Goal: Information Seeking & Learning: Learn about a topic

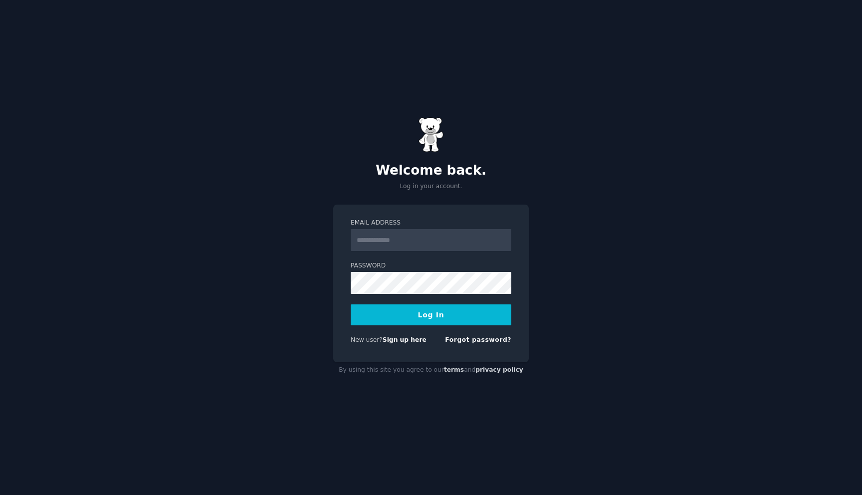
click at [393, 244] on input "Email Address" at bounding box center [431, 240] width 161 height 22
type input "**********"
click at [351, 304] on button "Log In" at bounding box center [431, 314] width 161 height 21
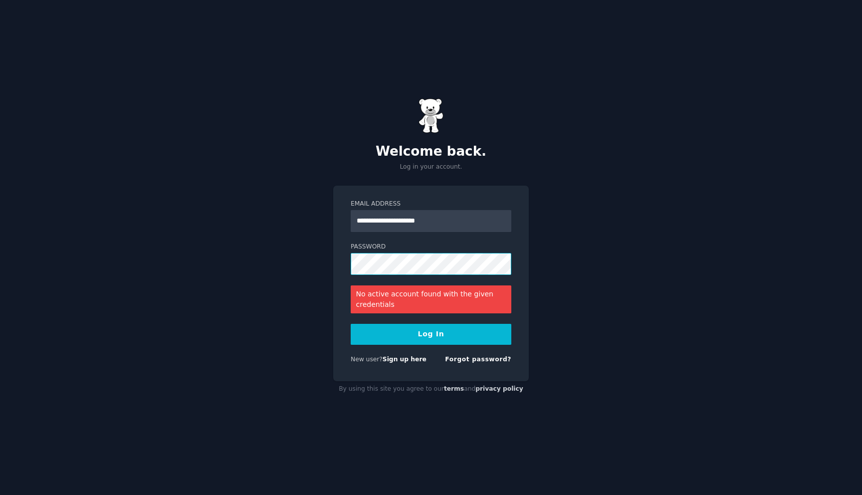
click at [351, 324] on button "Log In" at bounding box center [431, 334] width 161 height 21
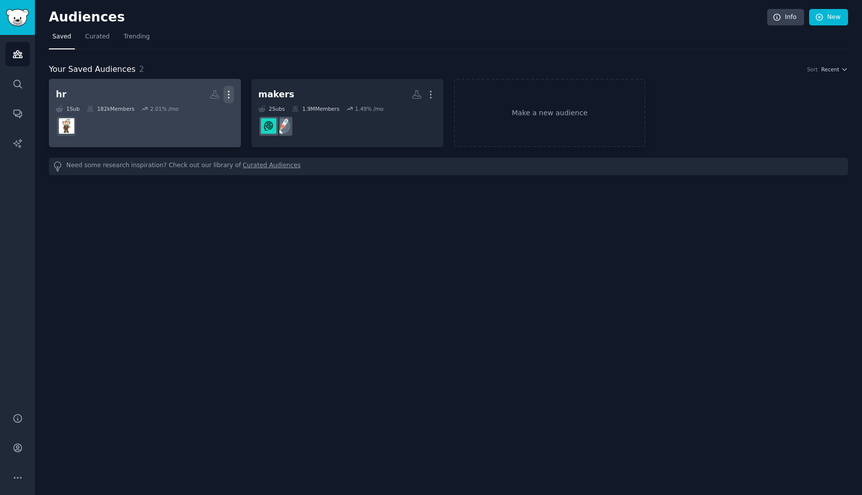
click at [231, 91] on icon "button" at bounding box center [228, 94] width 10 height 10
click at [207, 117] on p "Delete" at bounding box center [201, 115] width 23 height 10
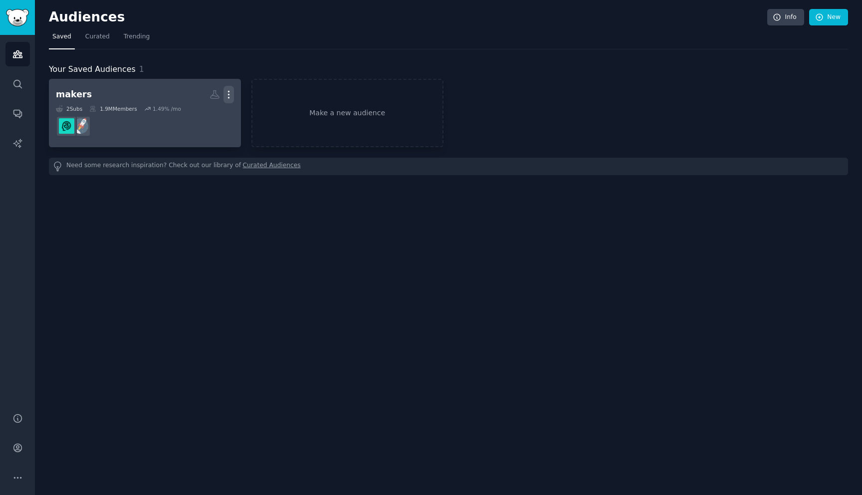
click at [229, 87] on button "More" at bounding box center [228, 94] width 10 height 17
click at [204, 113] on p "Delete" at bounding box center [201, 115] width 23 height 10
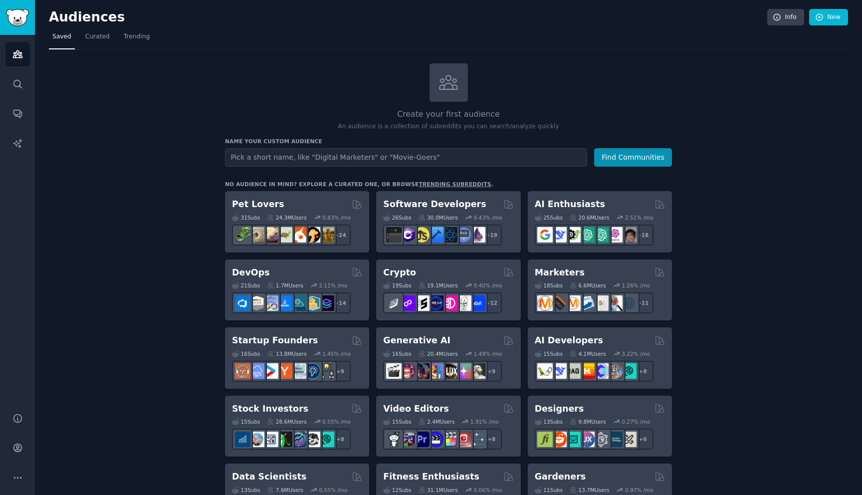
click at [356, 150] on input "text" at bounding box center [406, 157] width 362 height 18
type input "shopify"
click at [594, 148] on button "Find Communities" at bounding box center [633, 157] width 78 height 18
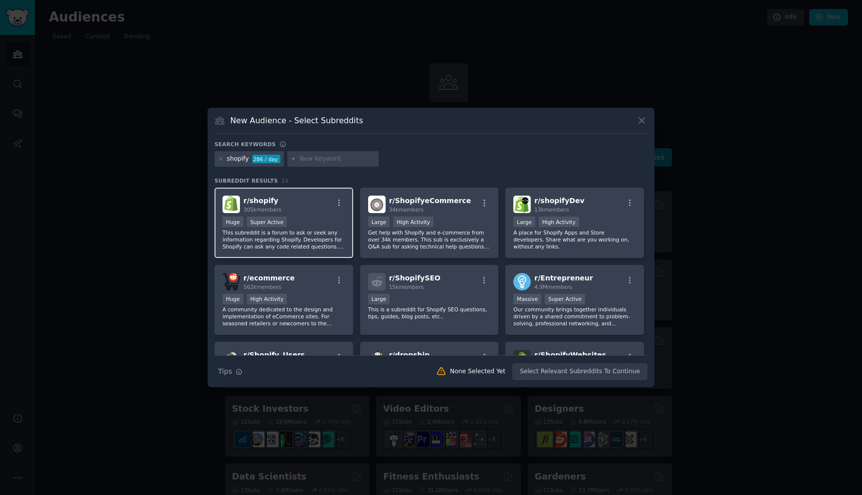
click at [304, 221] on div ">= 95th percentile for submissions / day Huge Super Active" at bounding box center [283, 222] width 123 height 12
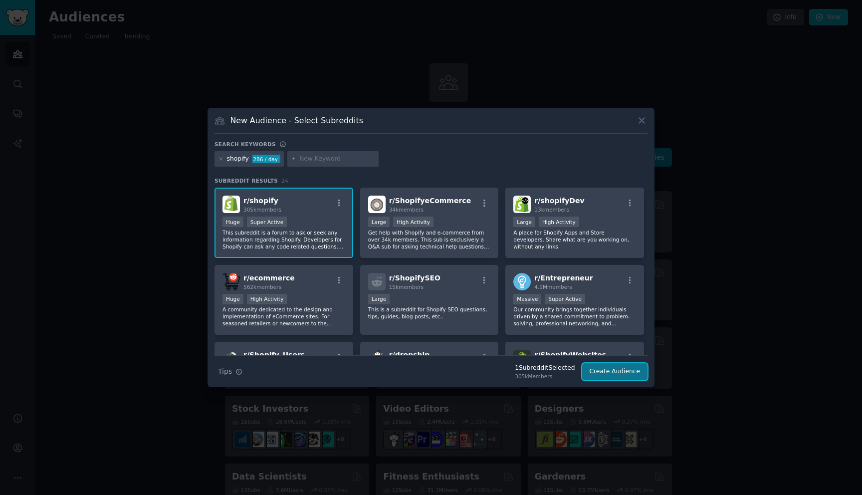
click at [622, 370] on button "Create Audience" at bounding box center [615, 371] width 66 height 17
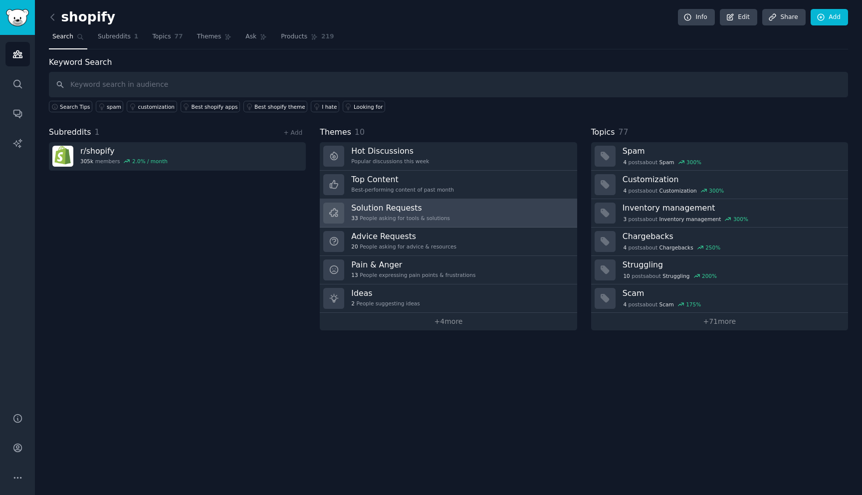
click at [476, 213] on link "Solution Requests 33 People asking for tools & solutions" at bounding box center [448, 213] width 257 height 28
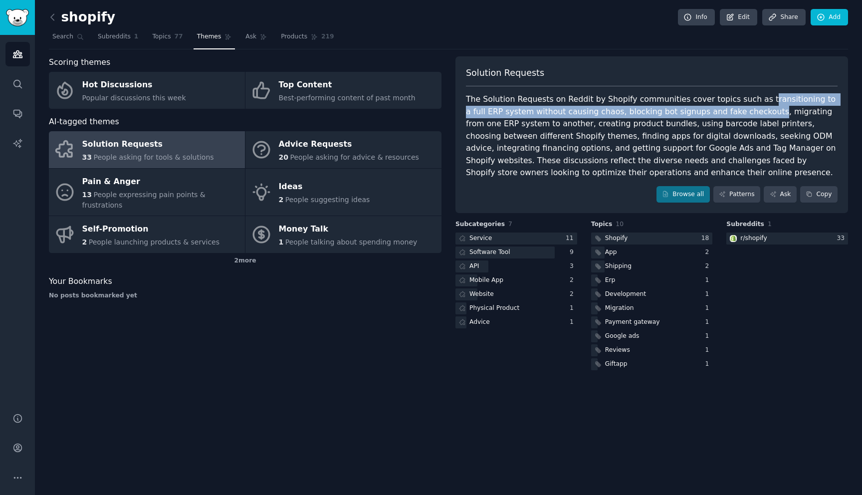
drag, startPoint x: 750, startPoint y: 97, endPoint x: 722, endPoint y: 114, distance: 32.7
click at [722, 114] on div "The Solution Requests on Reddit by Shopify communities cover topics such as tra…" at bounding box center [652, 136] width 372 height 86
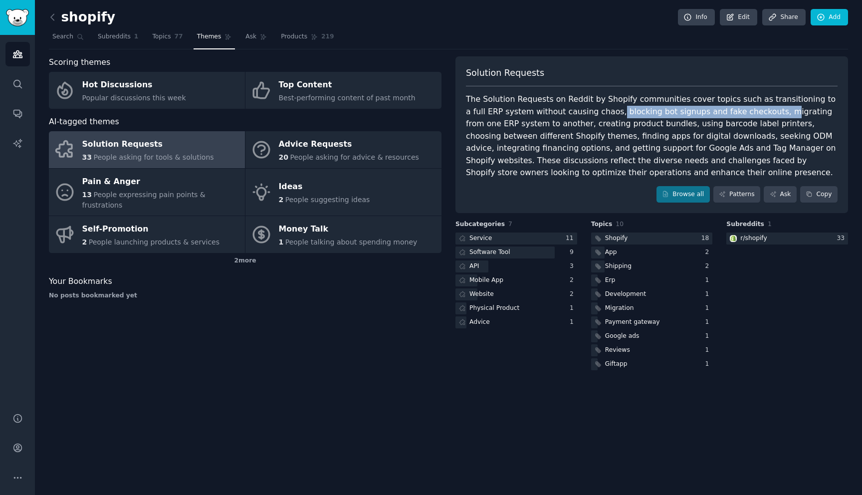
drag, startPoint x: 732, startPoint y: 114, endPoint x: 576, endPoint y: 115, distance: 155.6
click at [576, 115] on div "The Solution Requests on Reddit by Shopify communities cover topics such as tra…" at bounding box center [652, 136] width 372 height 86
drag, startPoint x: 576, startPoint y: 115, endPoint x: 717, endPoint y: 112, distance: 140.7
click at [717, 112] on div "The Solution Requests on Reddit by Shopify communities cover topics such as tra…" at bounding box center [652, 136] width 372 height 86
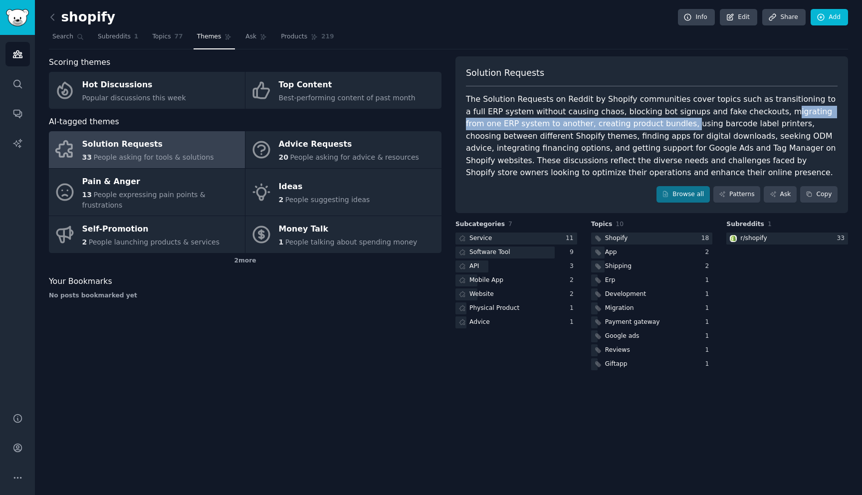
drag, startPoint x: 733, startPoint y: 109, endPoint x: 627, endPoint y: 126, distance: 107.1
click at [627, 126] on div "The Solution Requests on Reddit by Shopify communities cover topics such as tra…" at bounding box center [652, 136] width 372 height 86
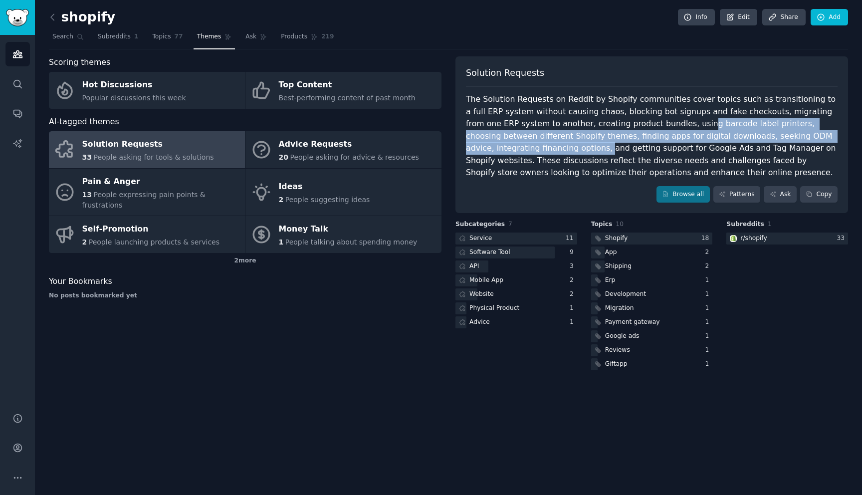
drag, startPoint x: 642, startPoint y: 126, endPoint x: 847, endPoint y: 133, distance: 205.6
click at [847, 134] on div "Solution Requests The Solution Requests on Reddit by Shopify communities cover …" at bounding box center [651, 134] width 393 height 157
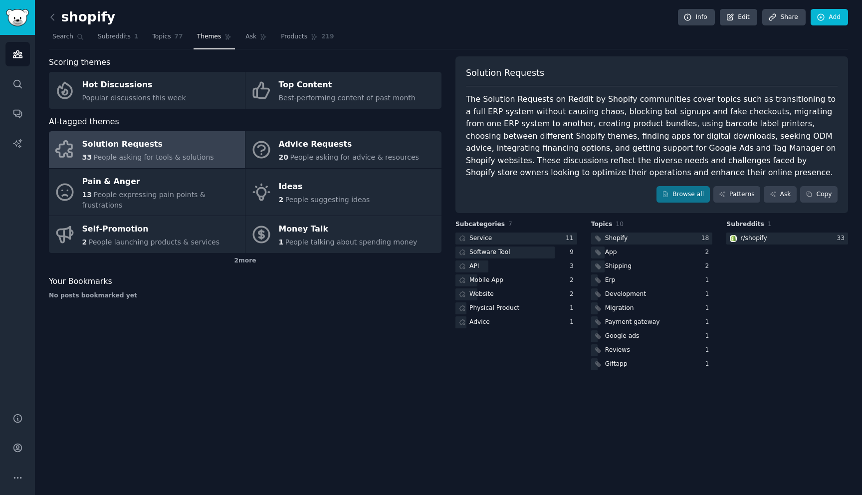
click at [730, 143] on div "The Solution Requests on Reddit by Shopify communities cover topics such as tra…" at bounding box center [652, 136] width 372 height 86
click at [681, 194] on link "Browse all" at bounding box center [682, 194] width 53 height 17
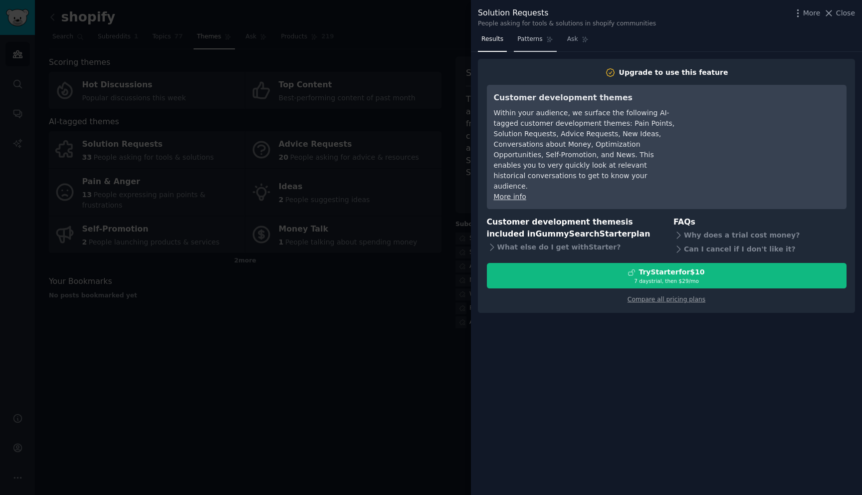
click at [542, 42] on link "Patterns" at bounding box center [535, 41] width 42 height 20
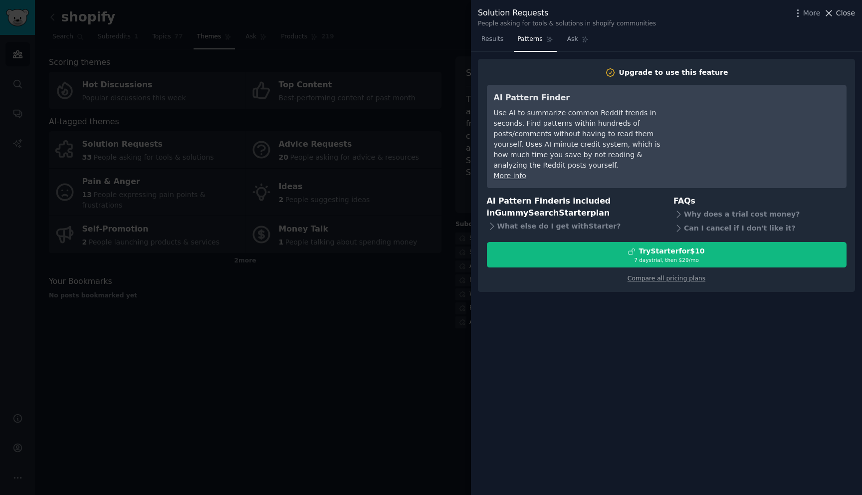
click at [847, 8] on span "Close" at bounding box center [845, 13] width 19 height 10
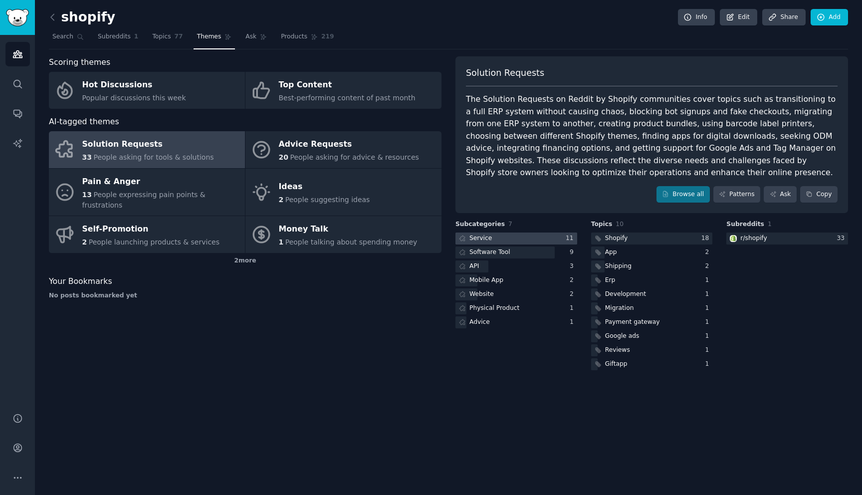
click at [545, 240] on div at bounding box center [516, 238] width 122 height 12
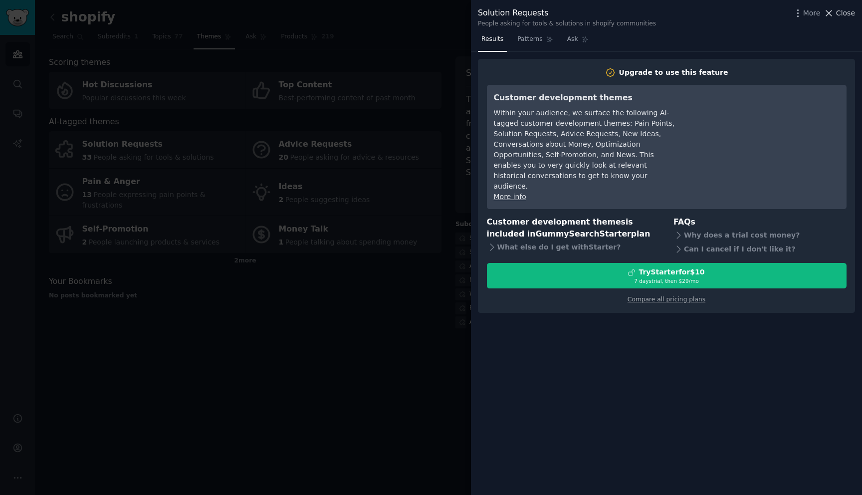
click at [844, 16] on span "Close" at bounding box center [845, 13] width 19 height 10
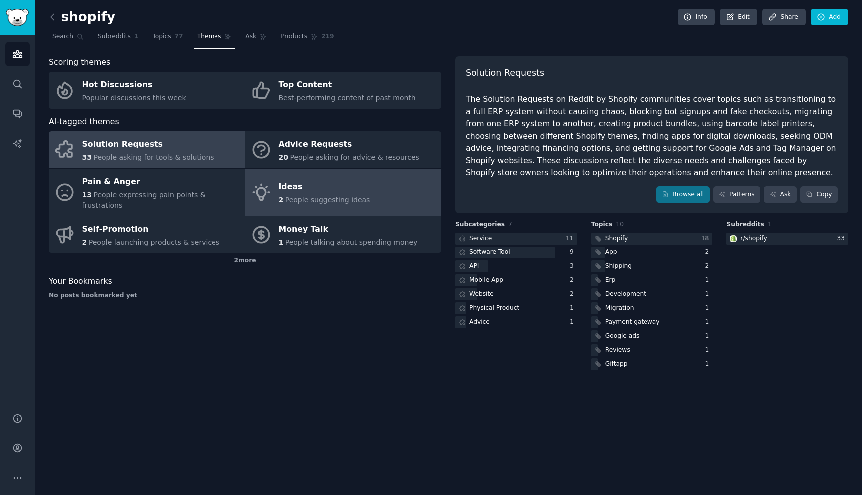
click at [330, 195] on div "2 People suggesting ideas" at bounding box center [324, 200] width 91 height 10
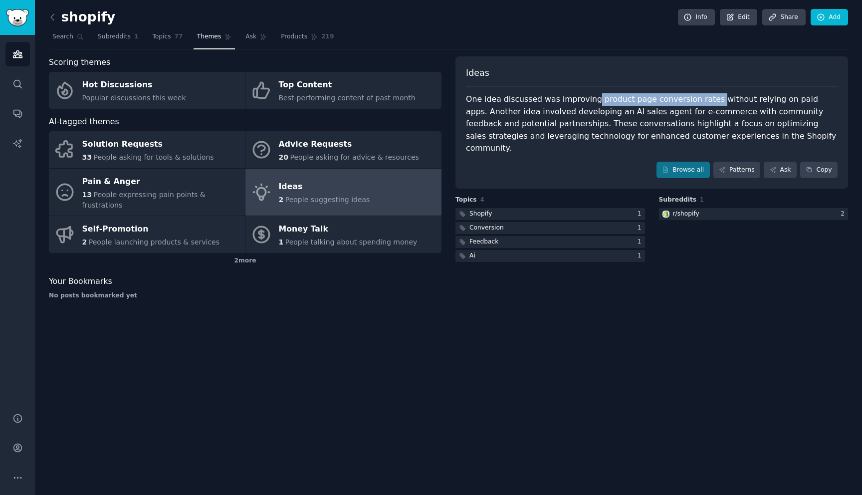
drag, startPoint x: 589, startPoint y: 97, endPoint x: 702, endPoint y: 103, distance: 113.4
click at [702, 103] on div "One idea discussed was improving product page conversion rates without relying …" at bounding box center [652, 123] width 372 height 61
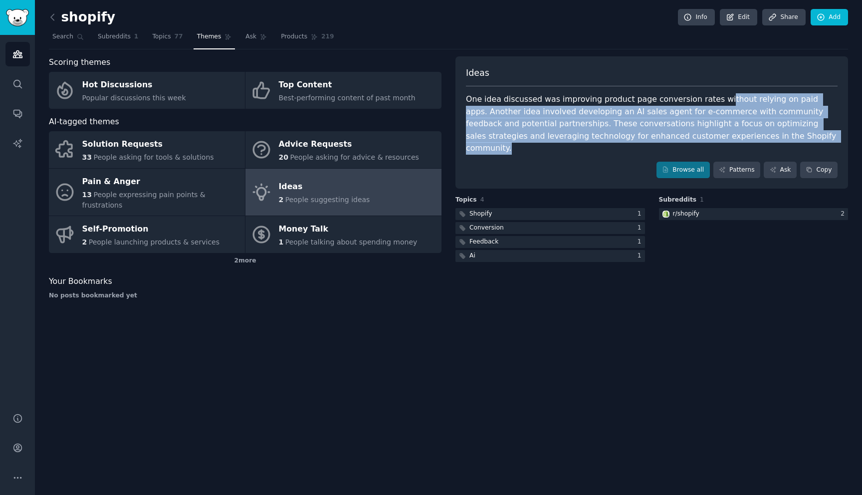
drag, startPoint x: 710, startPoint y: 101, endPoint x: 812, endPoint y: 136, distance: 107.4
click at [812, 136] on div "One idea discussed was improving product page conversion rates without relying …" at bounding box center [652, 123] width 372 height 61
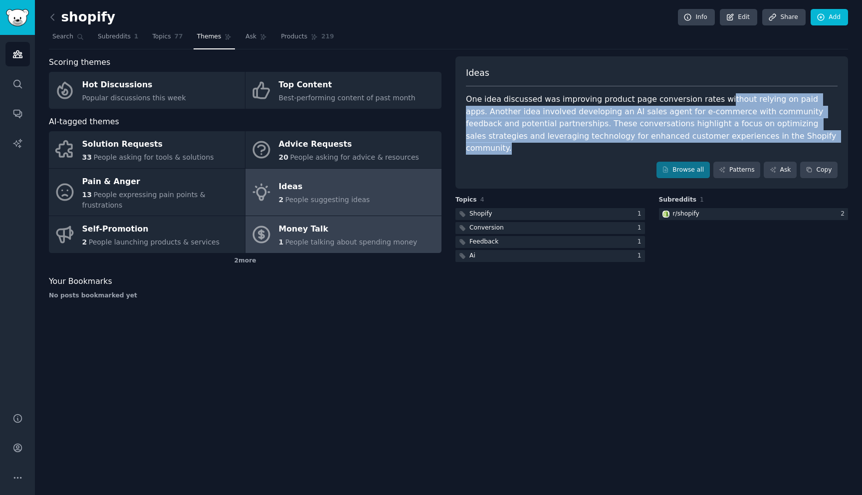
click at [323, 221] on div "Money Talk" at bounding box center [348, 229] width 139 height 16
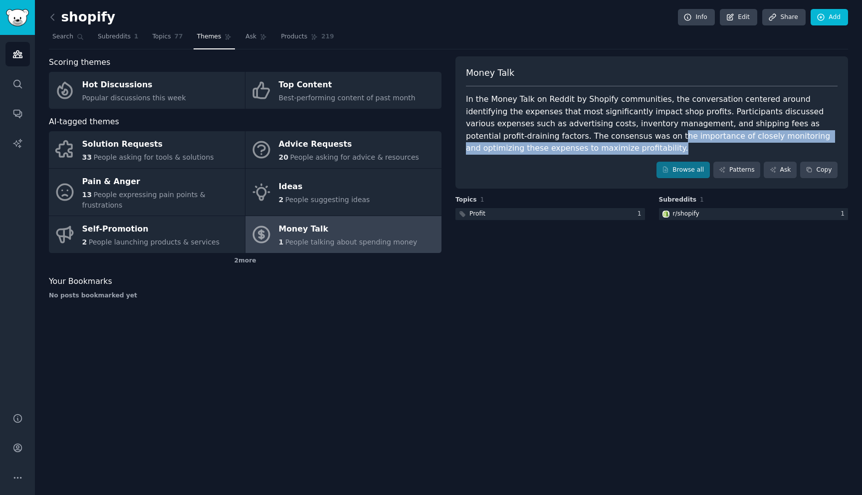
drag, startPoint x: 535, startPoint y: 137, endPoint x: 555, endPoint y: 144, distance: 21.8
click at [555, 144] on div "In the Money Talk on Reddit by Shopify communities, the conversation centered a…" at bounding box center [652, 123] width 372 height 61
